Goal: Information Seeking & Learning: Learn about a topic

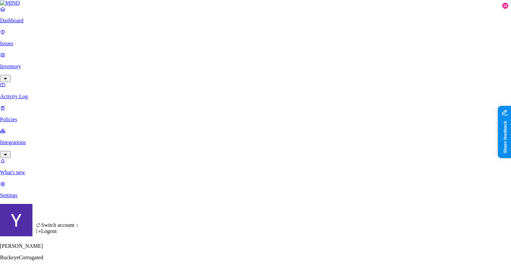
click at [72, 222] on div "Switch account Logout" at bounding box center [58, 228] width 44 height 12
click at [71, 225] on div "Switch account" at bounding box center [58, 225] width 44 height 6
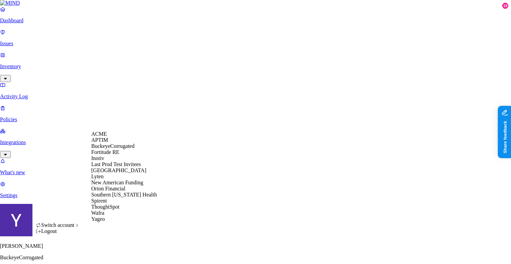
scroll to position [55, 0]
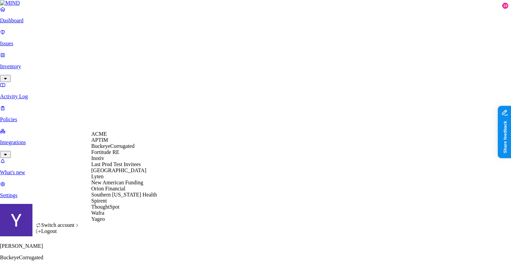
click at [74, 228] on span "Switch account" at bounding box center [57, 225] width 33 height 6
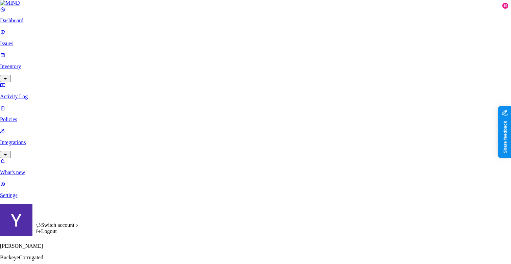
click at [60, 234] on div "Logout" at bounding box center [58, 231] width 44 height 6
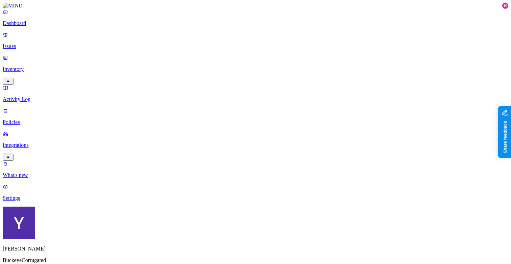
click at [35, 66] on p "Inventory" at bounding box center [255, 69] width 505 height 6
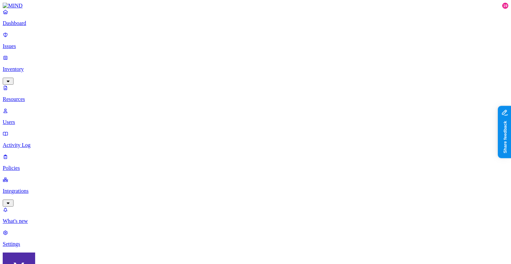
click at [46, 119] on p "Users" at bounding box center [255, 122] width 505 height 6
click at [40, 96] on p "Resources" at bounding box center [255, 99] width 505 height 6
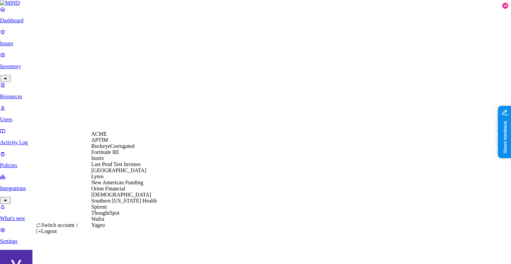
scroll to position [44, 0]
click at [108, 198] on span "Samsara" at bounding box center [121, 195] width 60 height 6
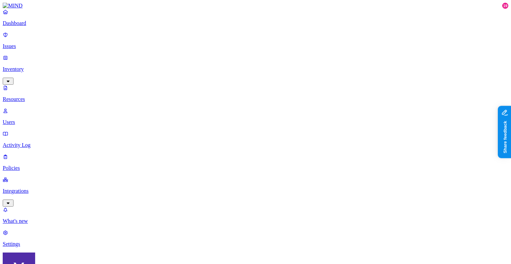
scroll to position [216, 0]
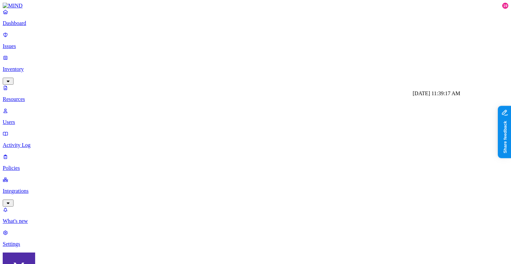
drag, startPoint x: 411, startPoint y: 104, endPoint x: 453, endPoint y: 100, distance: 42.0
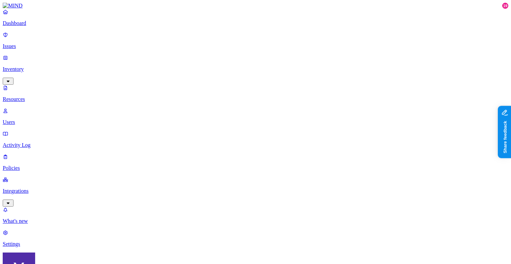
drag, startPoint x: 414, startPoint y: 151, endPoint x: 456, endPoint y: 148, distance: 42.7
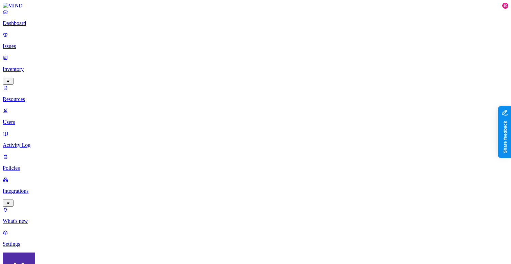
scroll to position [204, 0]
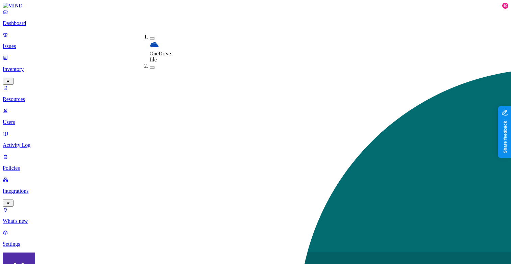
click at [150, 37] on button "button" at bounding box center [152, 38] width 5 height 2
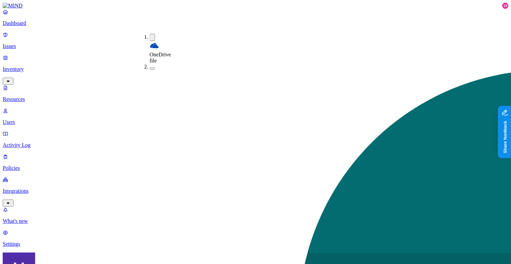
click at [150, 68] on button "button" at bounding box center [152, 69] width 5 height 2
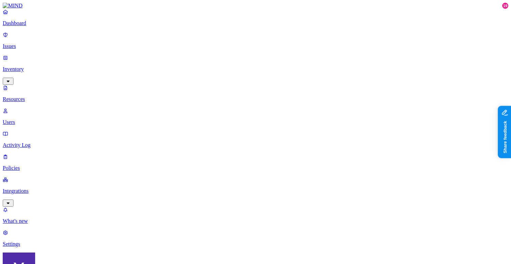
scroll to position [216, 0]
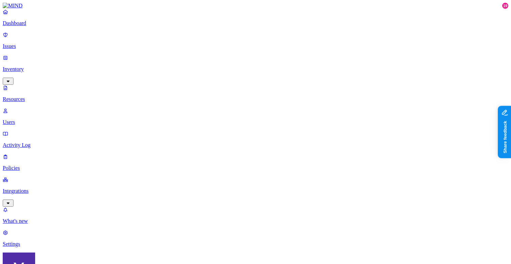
copy span "PNG"
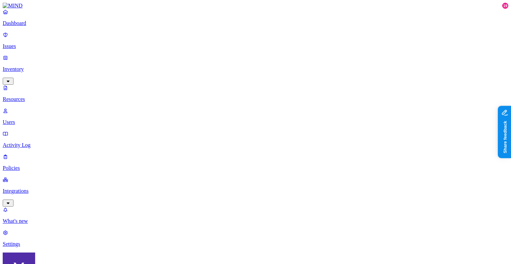
copy span "PNG Image"
drag, startPoint x: 377, startPoint y: 48, endPoint x: 405, endPoint y: 46, distance: 28.5
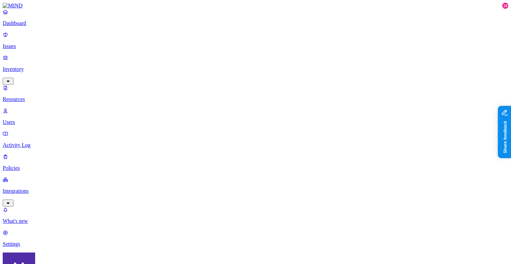
click at [399, 67] on div "[DATE] 3:14:38 AM [DATE] 3:14:38 AM" at bounding box center [396, 63] width 45 height 6
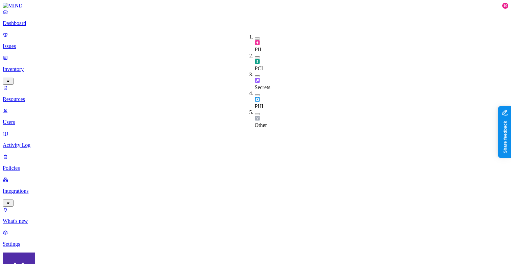
click at [255, 35] on div "PII" at bounding box center [255, 43] width 0 height 19
click at [255, 57] on button "button" at bounding box center [257, 58] width 5 height 2
click at [255, 76] on button "button" at bounding box center [257, 77] width 5 height 2
click at [255, 92] on div "PHI" at bounding box center [255, 101] width 0 height 19
click at [255, 117] on button "button" at bounding box center [257, 118] width 5 height 2
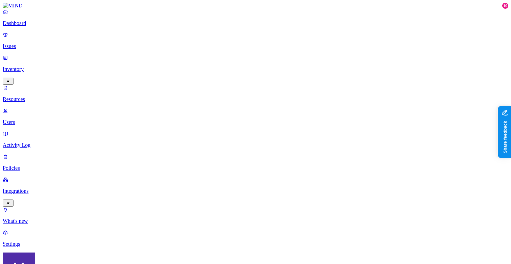
scroll to position [29, 0]
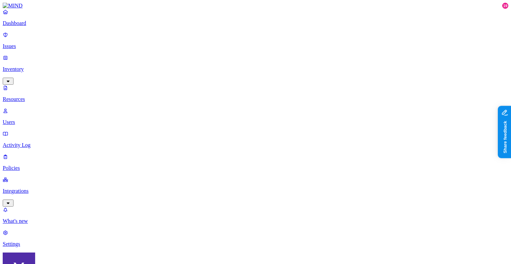
drag, startPoint x: 413, startPoint y: 157, endPoint x: 458, endPoint y: 157, distance: 44.2
click at [168, 55] on div "Yes" at bounding box center [168, 52] width 0 height 6
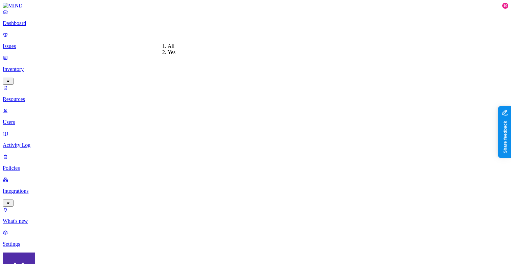
click at [168, 45] on div "All" at bounding box center [168, 46] width 0 height 6
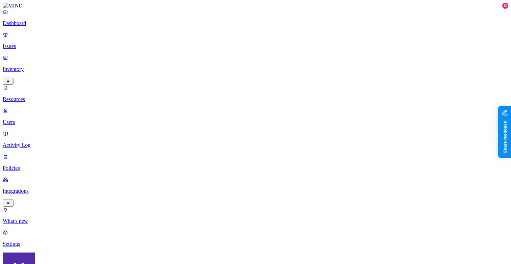
drag, startPoint x: 414, startPoint y: 157, endPoint x: 471, endPoint y: 158, distance: 57.4
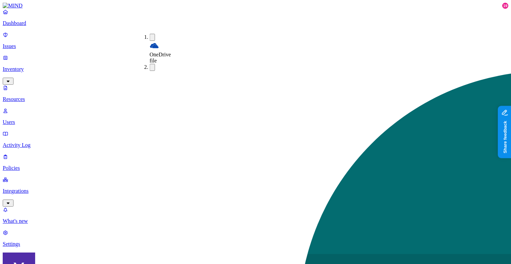
click at [150, 64] on button "button" at bounding box center [152, 67] width 5 height 7
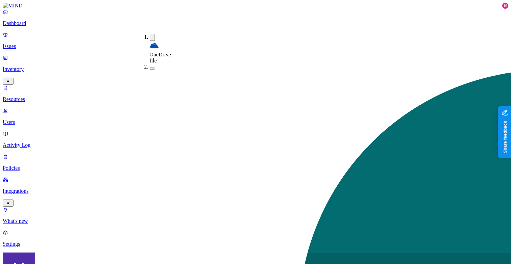
click at [150, 38] on button "button" at bounding box center [152, 37] width 5 height 7
click at [150, 37] on button "button" at bounding box center [152, 37] width 5 height 7
